Goal: Information Seeking & Learning: Understand process/instructions

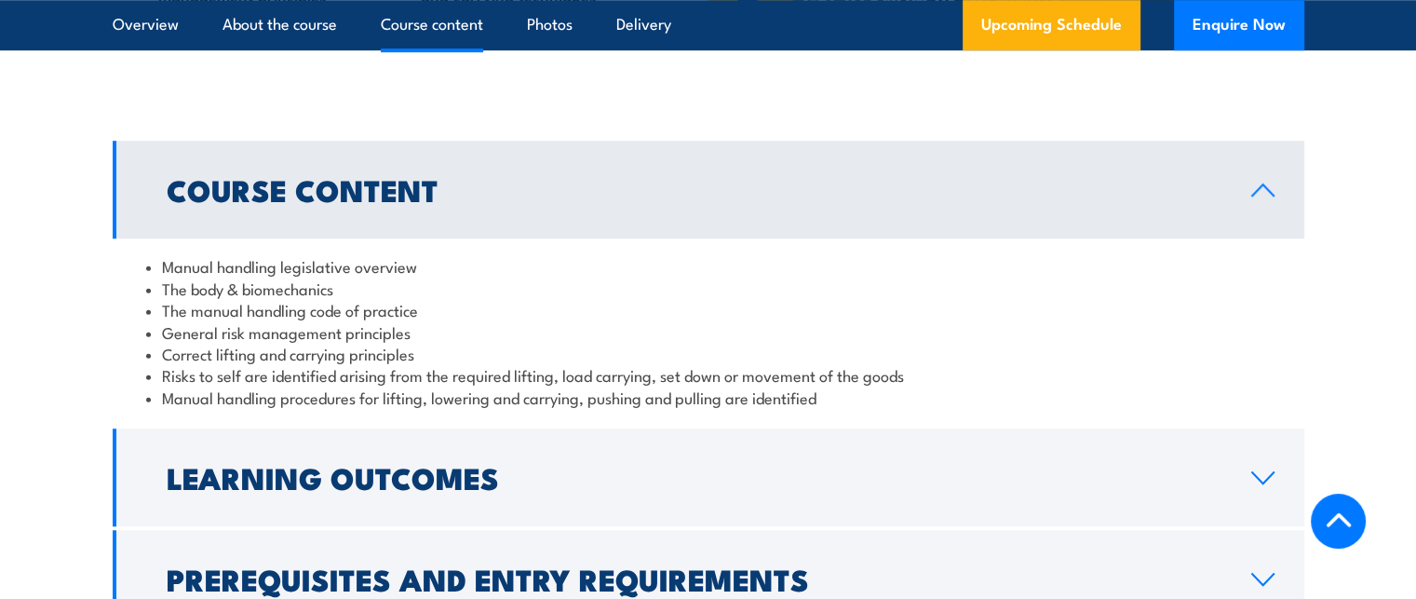
scroll to position [1490, 0]
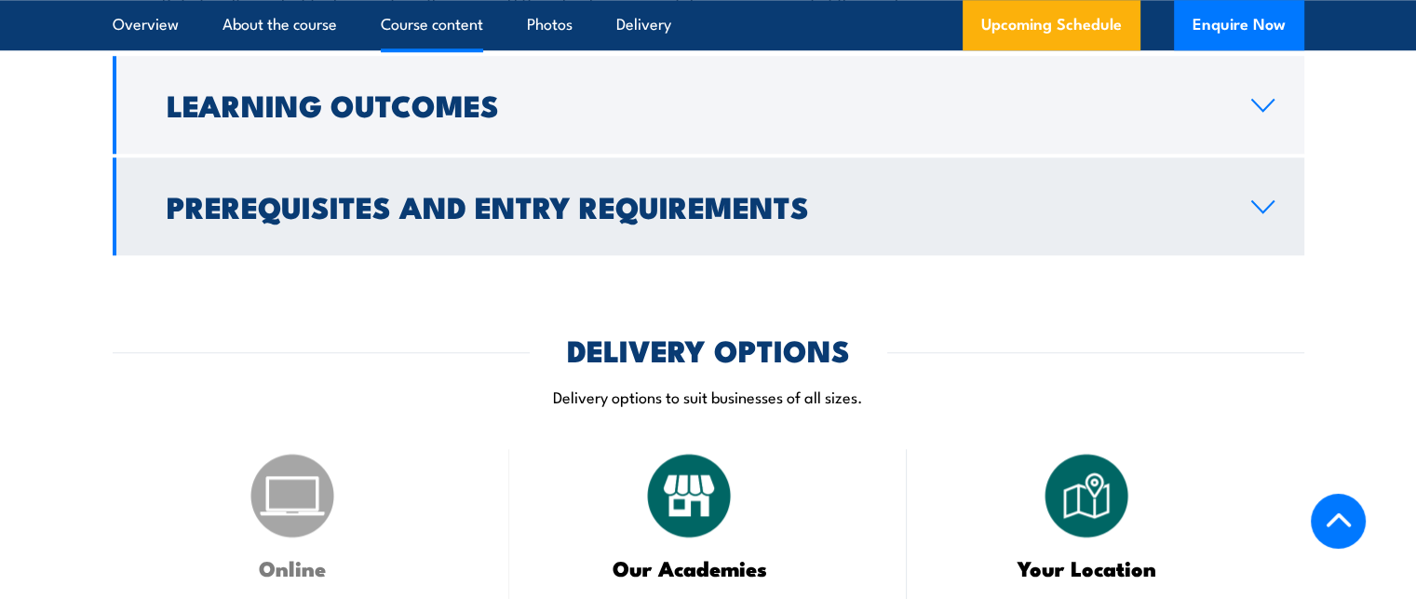
click at [888, 249] on link "Prerequisites and Entry Requirements" at bounding box center [709, 206] width 1192 height 98
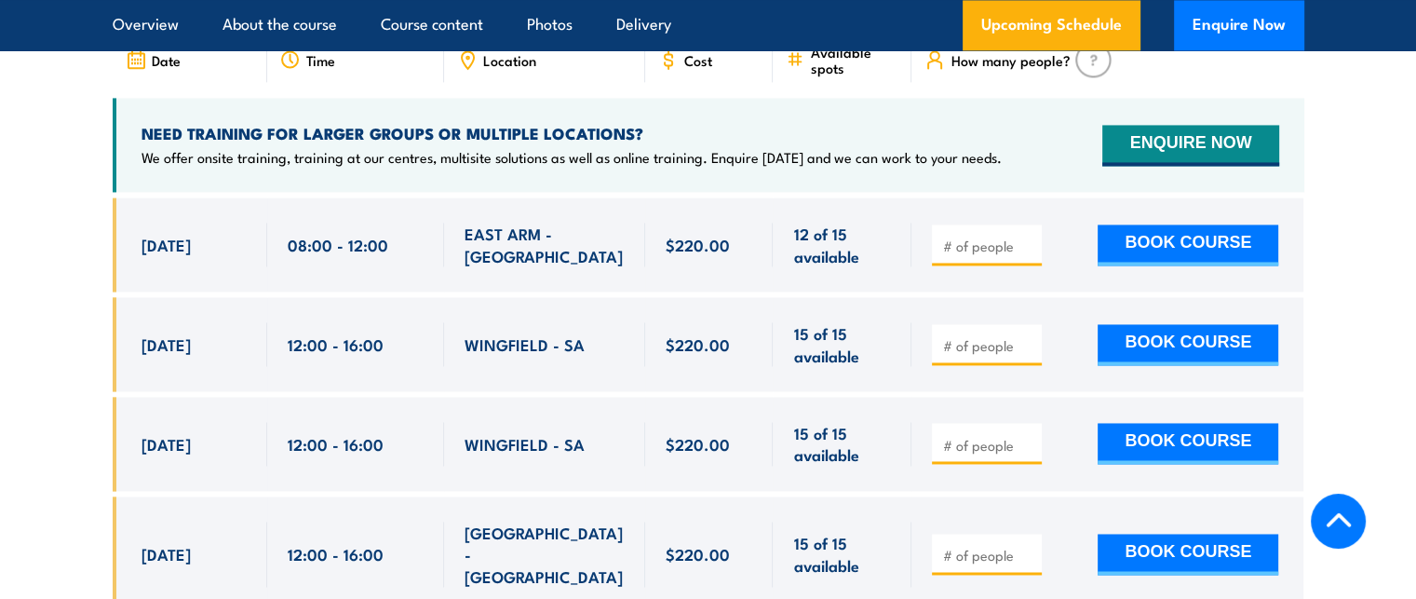
scroll to position [2734, 0]
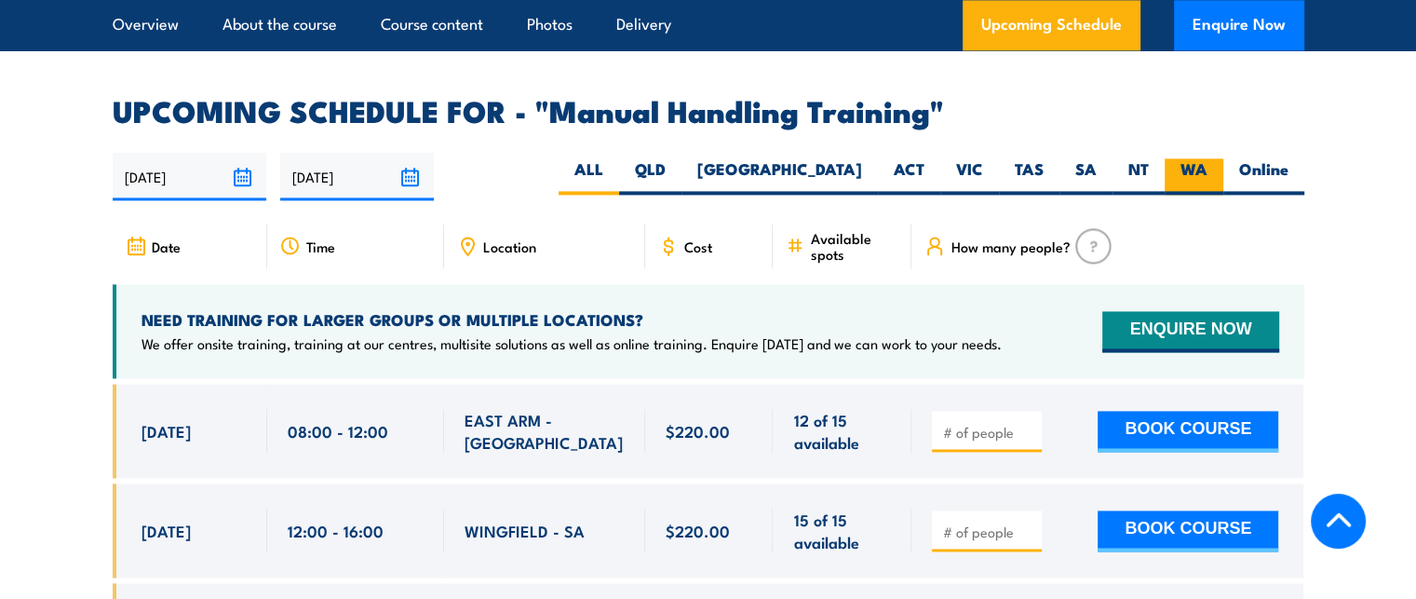
click at [1194, 172] on label "WA" at bounding box center [1194, 176] width 59 height 36
click at [1208, 170] on input "WA" at bounding box center [1214, 164] width 12 height 12
radio input "true"
click at [1274, 162] on label "Online" at bounding box center [1264, 176] width 81 height 36
click at [1289, 162] on input "Online" at bounding box center [1295, 164] width 12 height 12
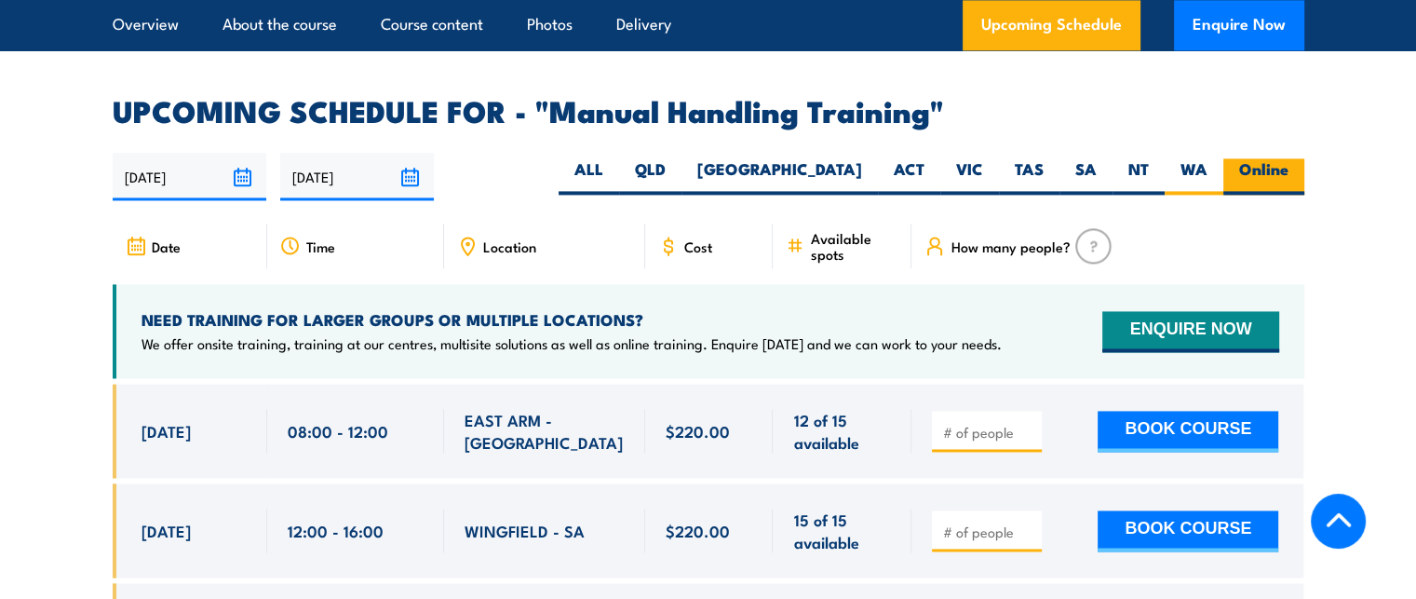
radio input "true"
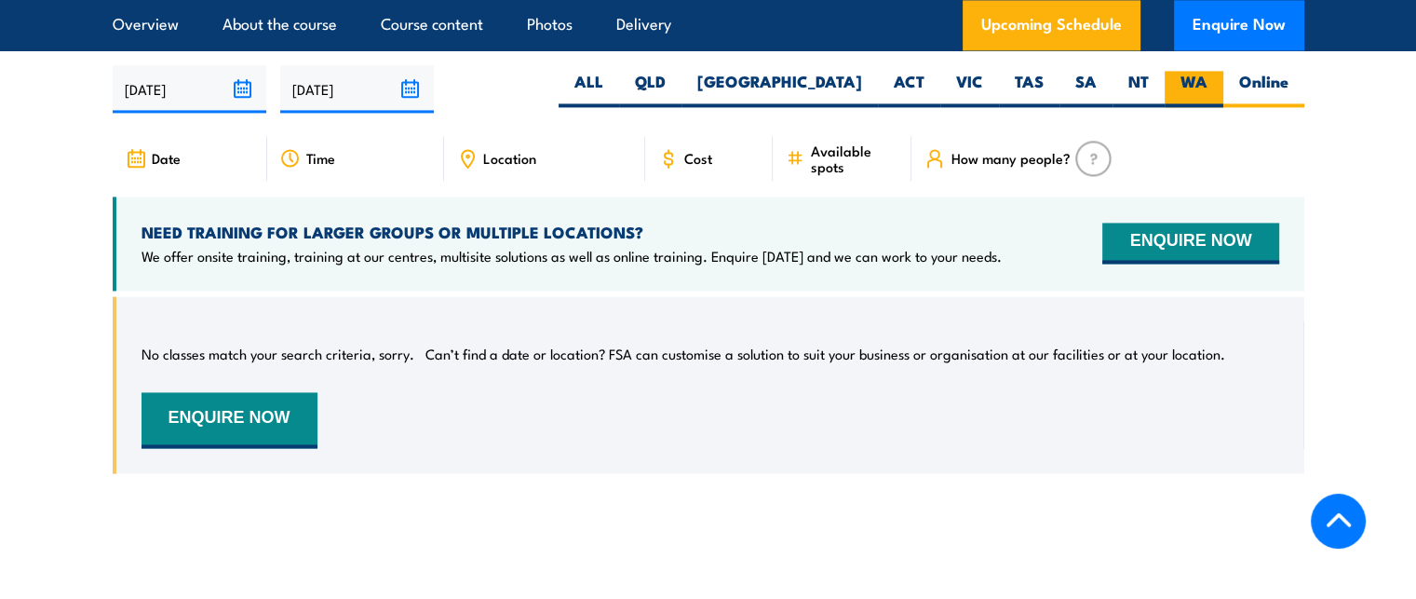
click at [1192, 76] on label "WA" at bounding box center [1194, 89] width 59 height 36
click at [1208, 76] on input "WA" at bounding box center [1214, 77] width 12 height 12
radio input "true"
